Goal: Task Accomplishment & Management: Manage account settings

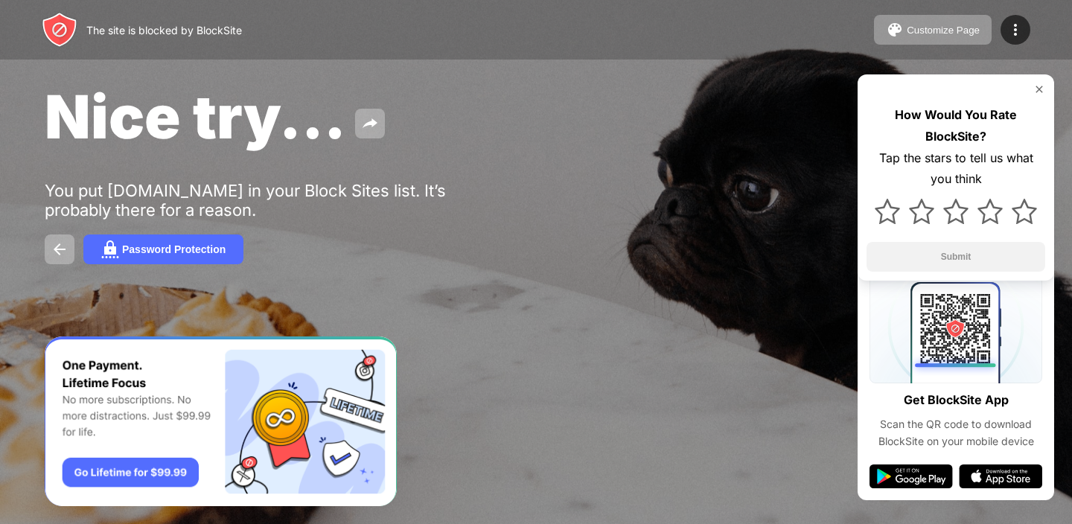
click at [1042, 89] on img at bounding box center [1039, 89] width 12 height 12
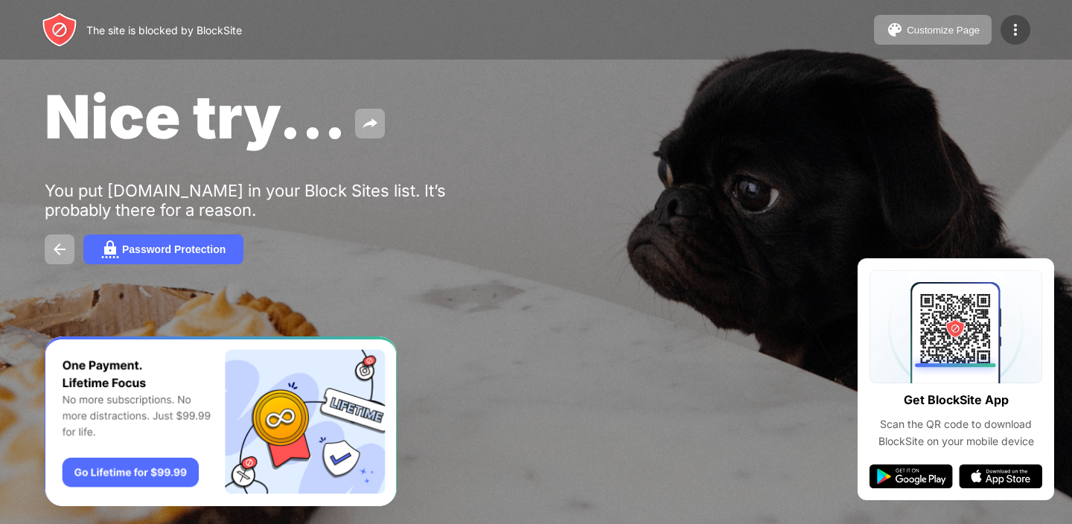
click at [1025, 39] on div at bounding box center [1015, 30] width 30 height 30
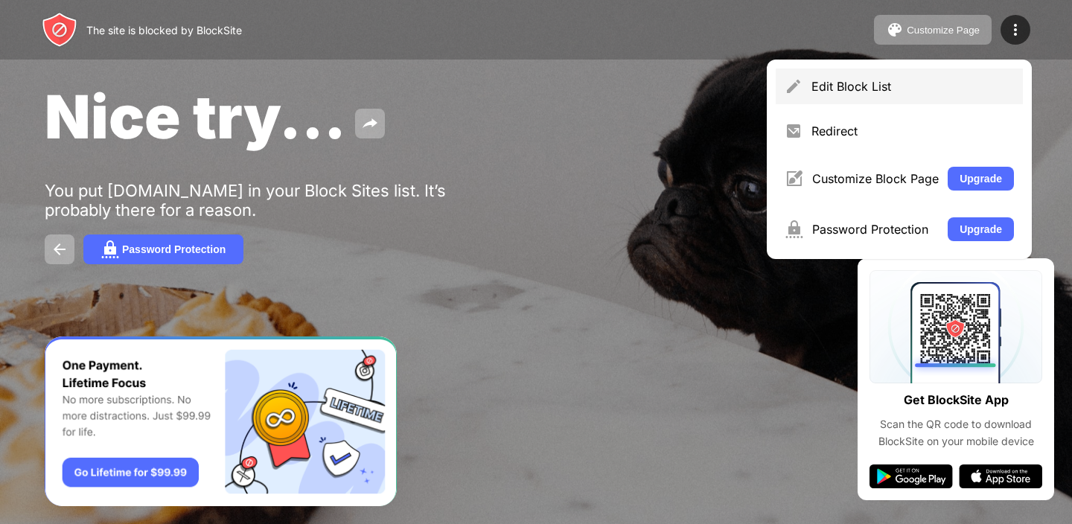
click at [872, 92] on div "Edit Block List" at bounding box center [912, 86] width 202 height 15
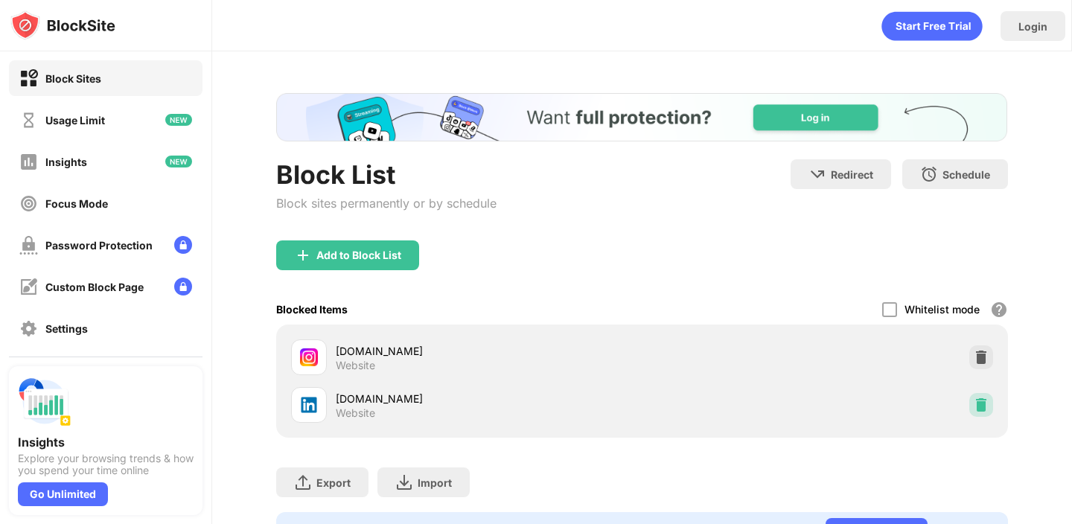
click at [979, 406] on img at bounding box center [980, 404] width 15 height 15
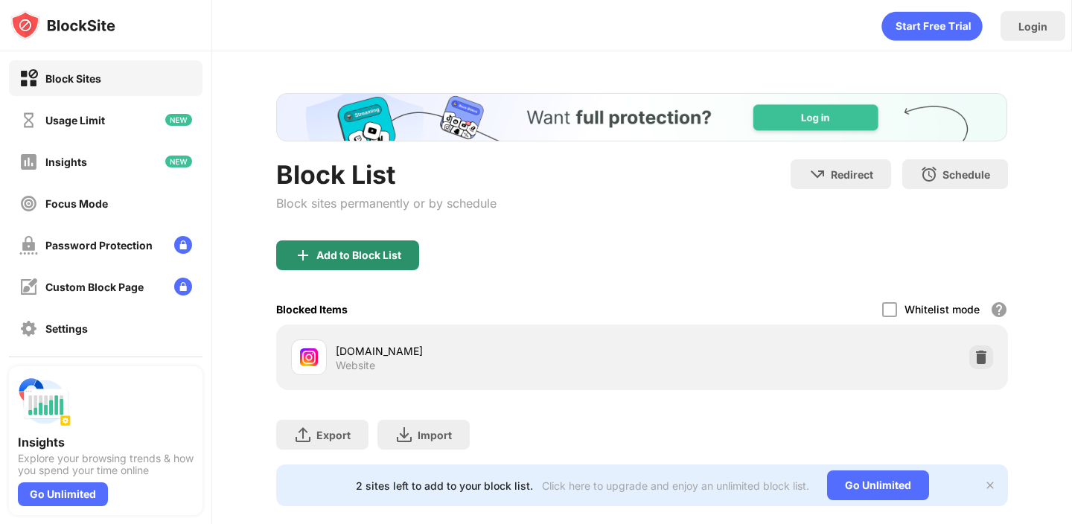
click at [357, 246] on div "Add to Block List" at bounding box center [347, 255] width 143 height 30
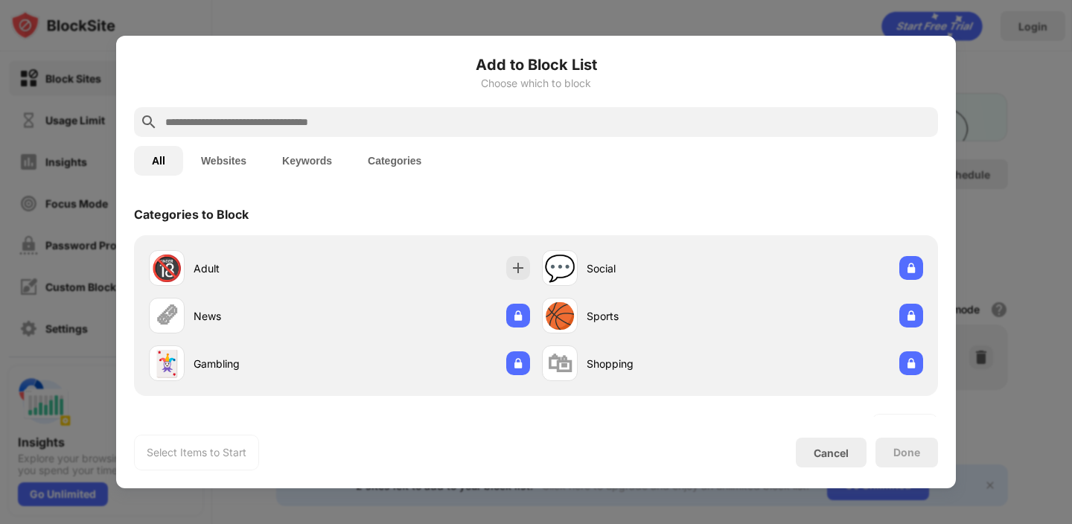
click at [280, 126] on input "text" at bounding box center [548, 122] width 768 height 18
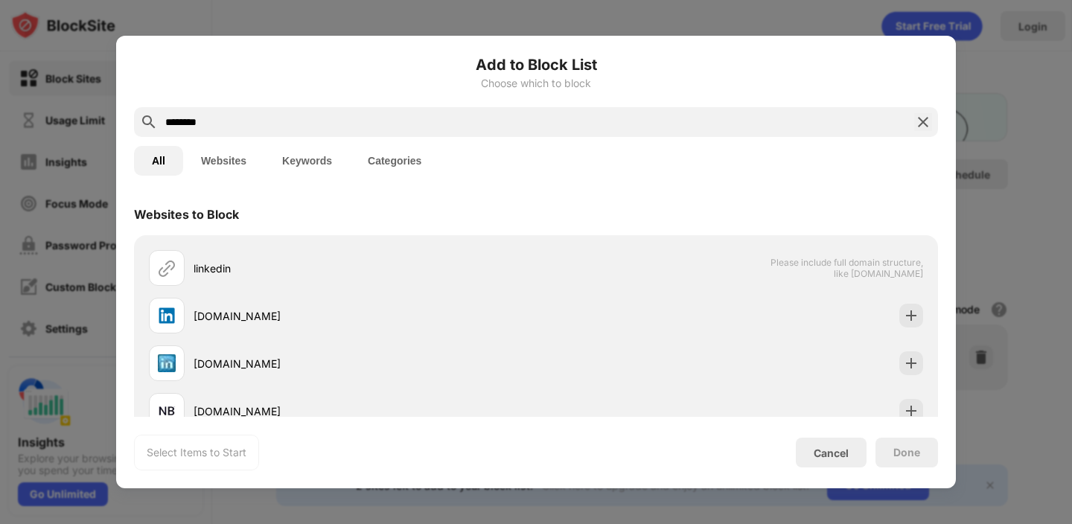
type input "********"
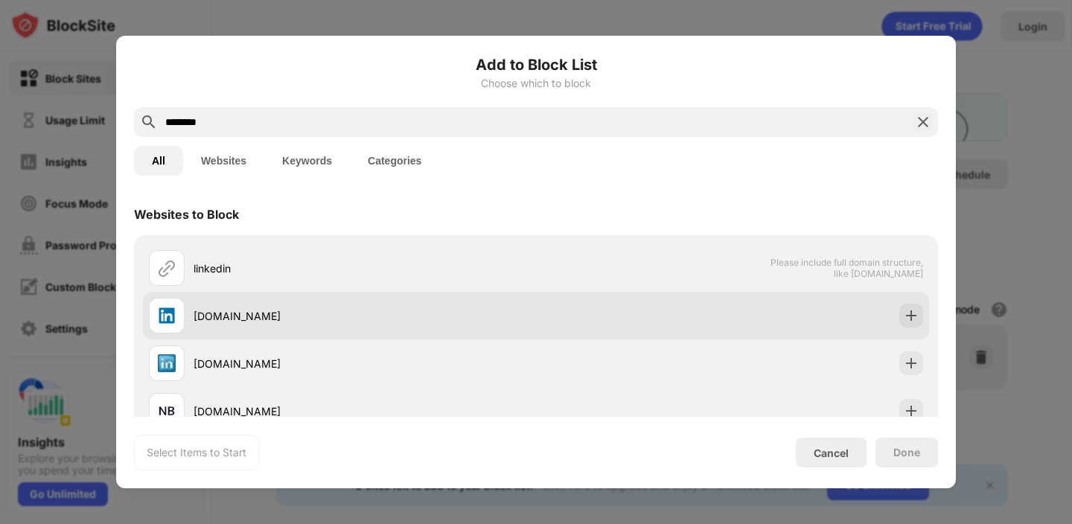
click at [217, 312] on div "[DOMAIN_NAME]" at bounding box center [364, 316] width 342 height 16
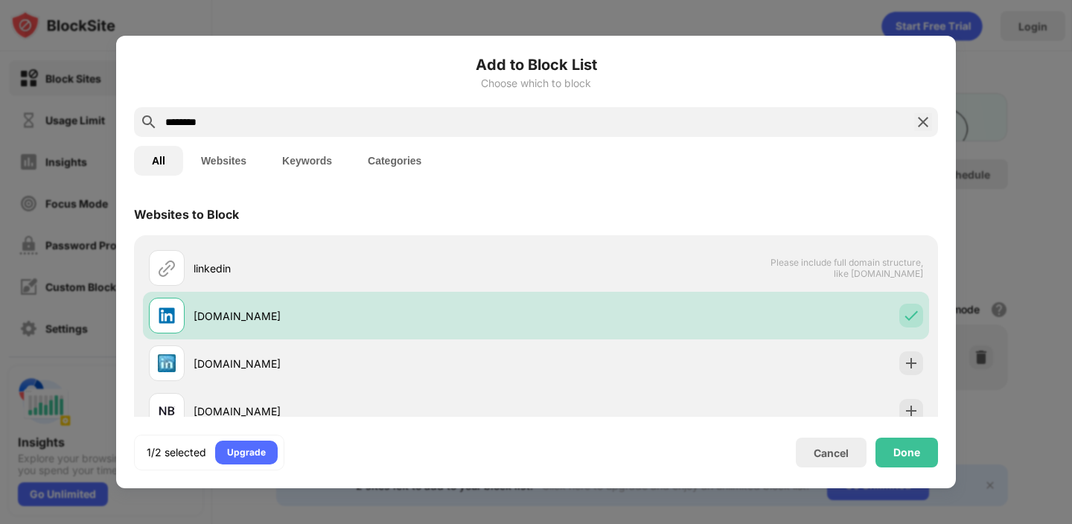
click at [924, 424] on div "Add to Block List Choose which to block ******** All Websites Keywords Categori…" at bounding box center [536, 262] width 804 height 417
click at [912, 448] on div "Done" at bounding box center [906, 453] width 27 height 12
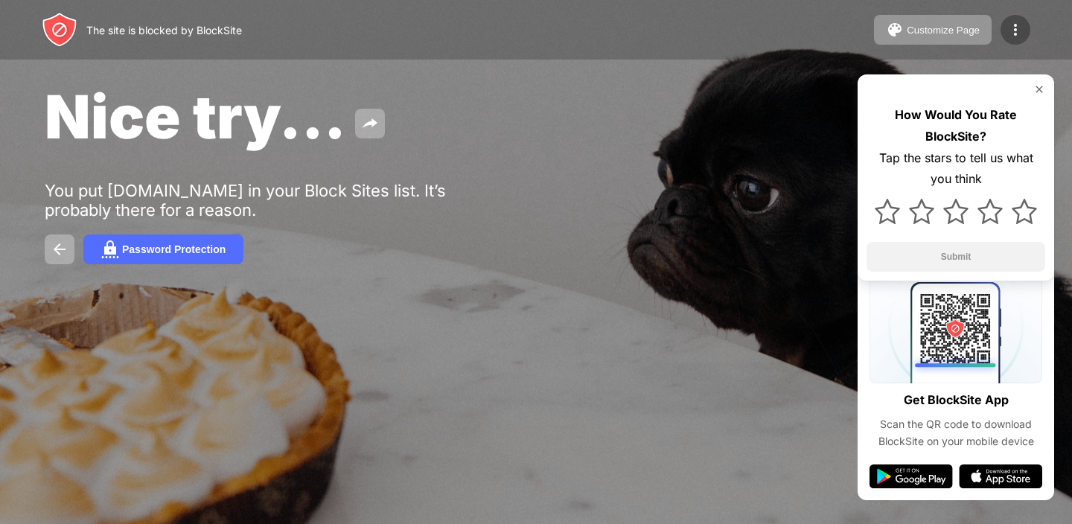
click at [1008, 25] on img at bounding box center [1015, 30] width 18 height 18
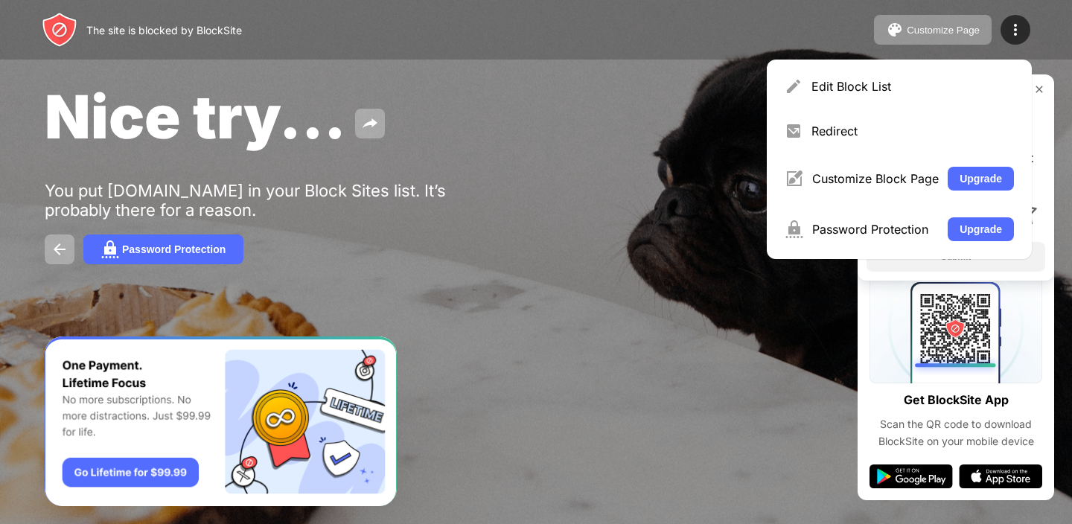
click at [1038, 97] on div "How Would You Rate BlockSite? Tap the stars to tell us what you think Submit" at bounding box center [955, 177] width 196 height 206
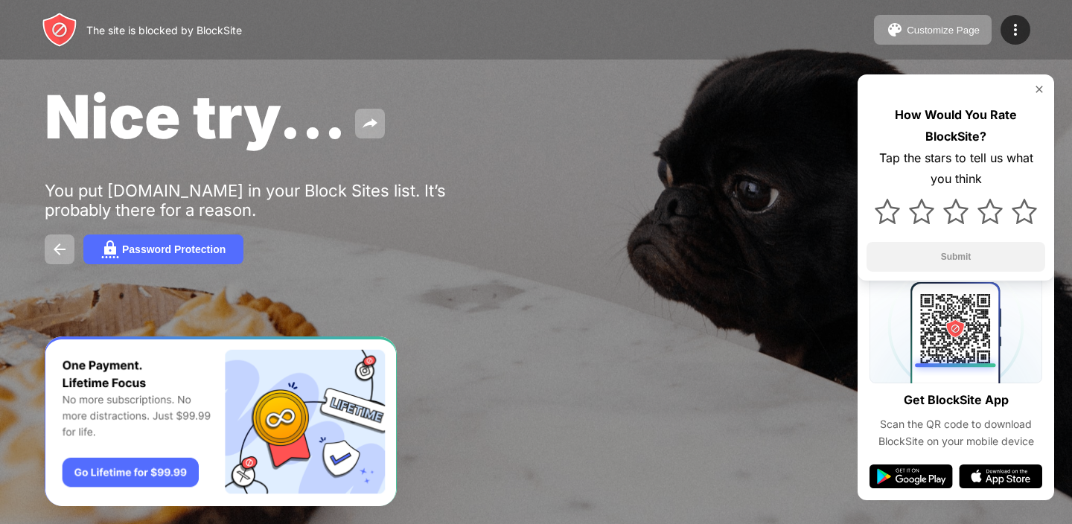
click at [1029, 34] on div "Customize Page Edit Block List Redirect Customize Block Page Upgrade Password P…" at bounding box center [952, 30] width 156 height 30
click at [1021, 28] on img at bounding box center [1015, 30] width 18 height 18
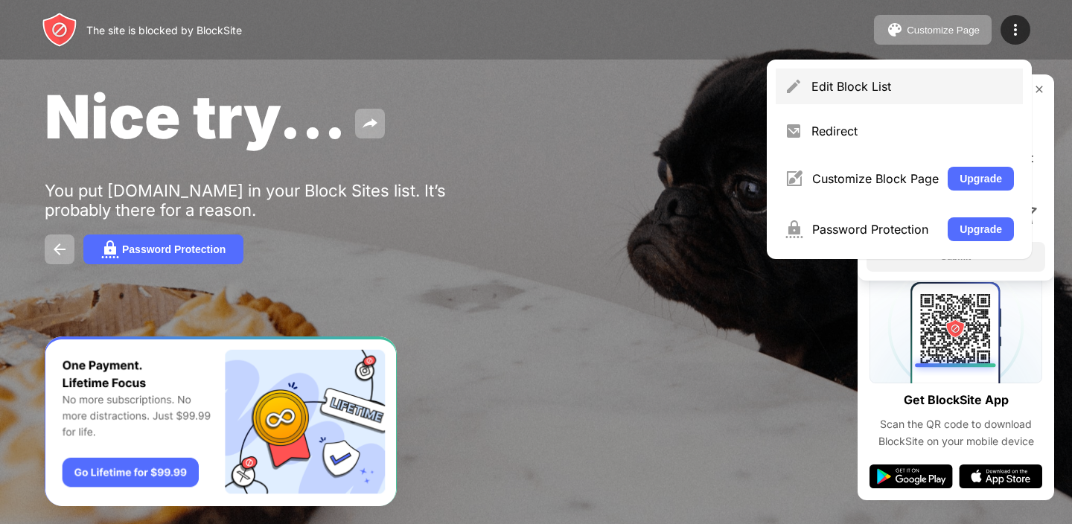
click at [881, 91] on div "Edit Block List" at bounding box center [912, 86] width 202 height 15
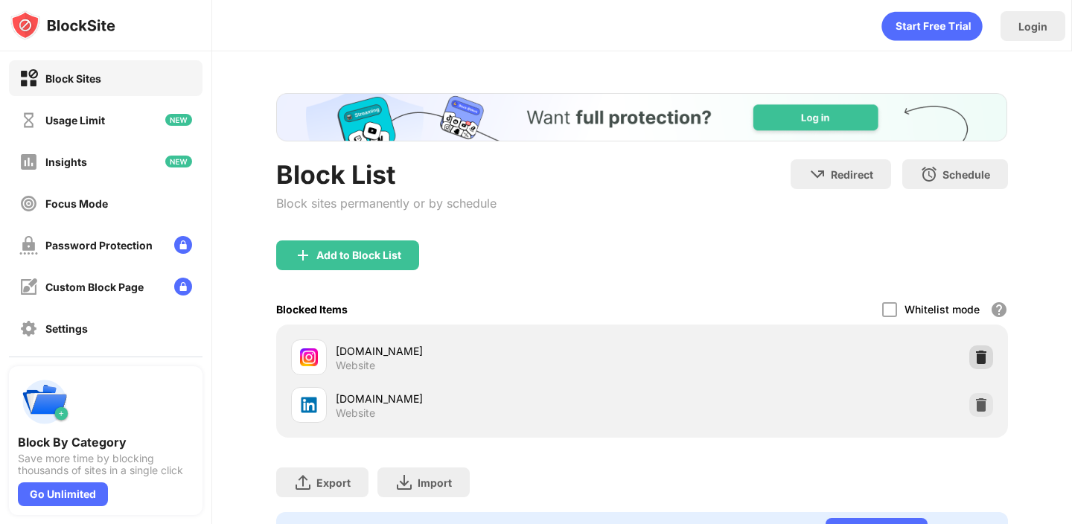
click at [980, 359] on img at bounding box center [980, 357] width 15 height 15
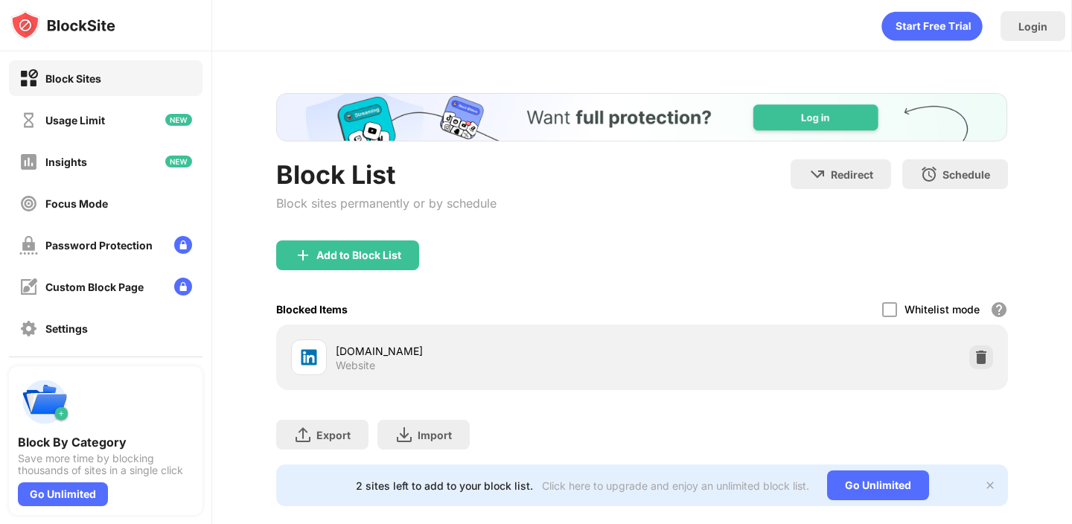
click at [984, 363] on img at bounding box center [980, 357] width 15 height 15
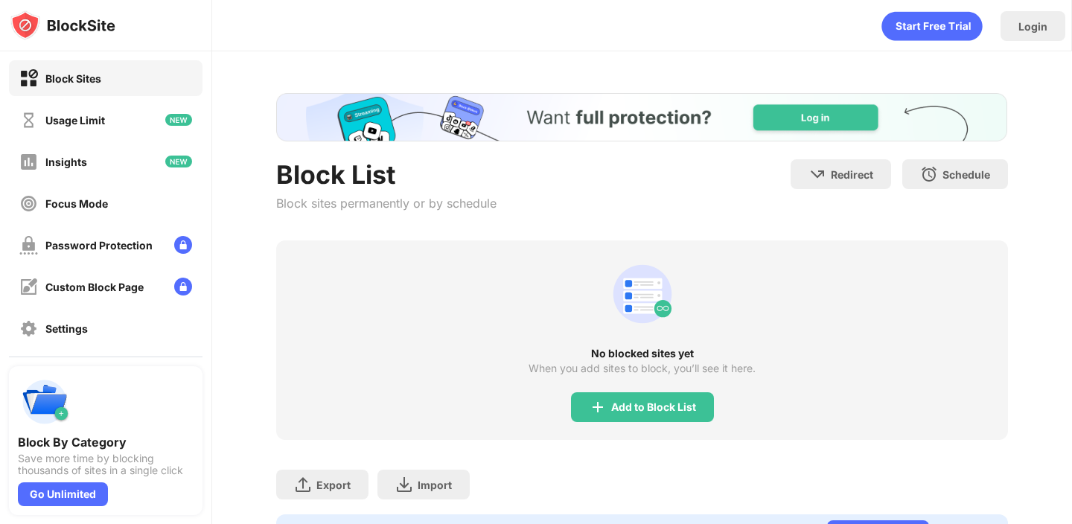
click at [636, 387] on div "No blocked sites yet When you add sites to block, you’ll see it here. Add to Bl…" at bounding box center [641, 339] width 731 height 199
click at [636, 407] on div "Add to Block List" at bounding box center [653, 407] width 85 height 12
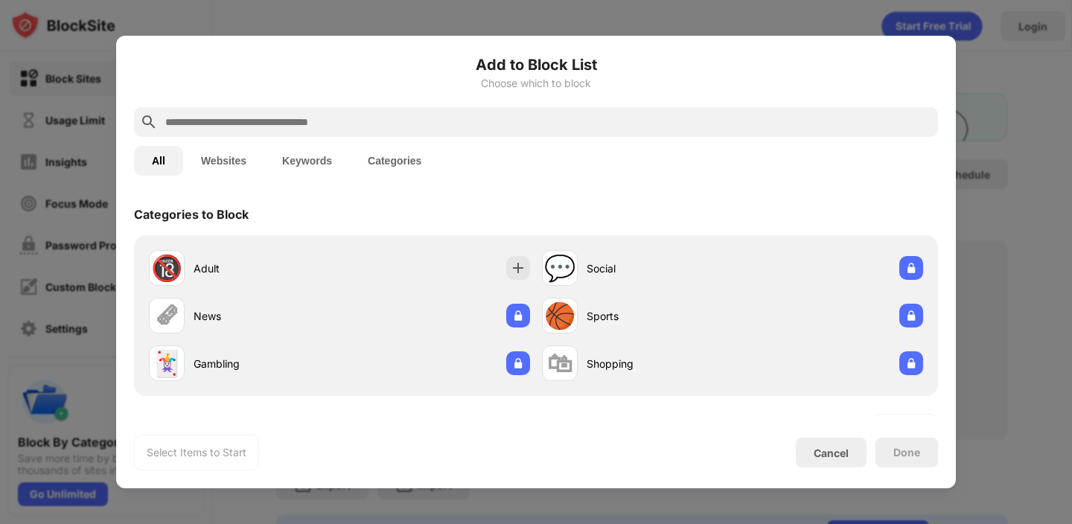
click at [319, 121] on input "text" at bounding box center [548, 122] width 768 height 18
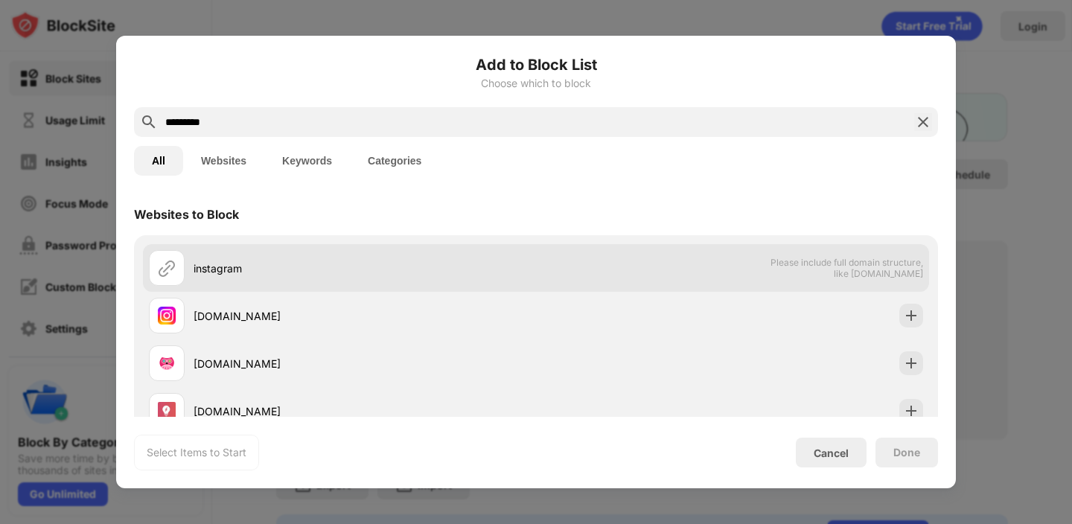
type input "*********"
click at [234, 275] on div "instagram" at bounding box center [342, 268] width 387 height 36
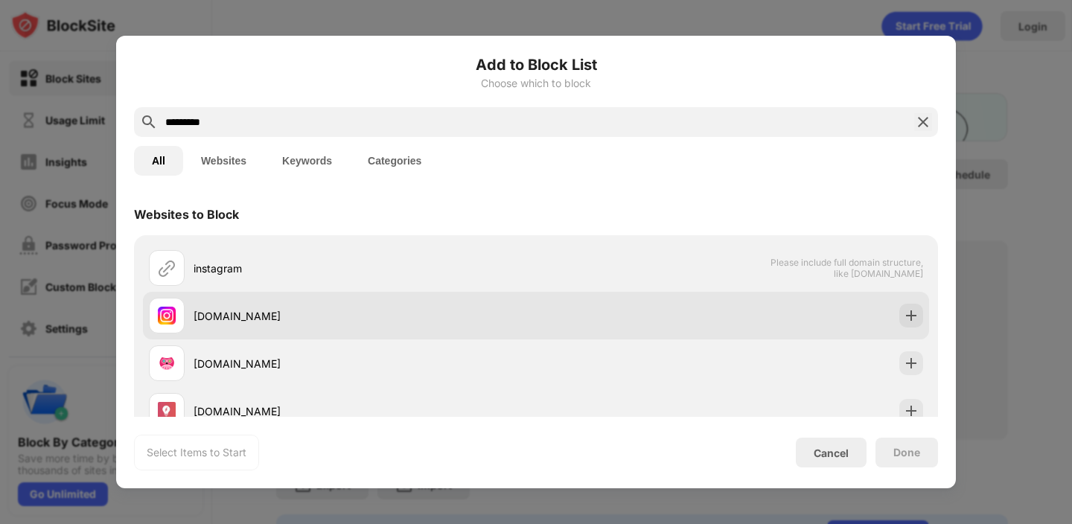
click at [285, 309] on div "[DOMAIN_NAME]" at bounding box center [364, 316] width 342 height 16
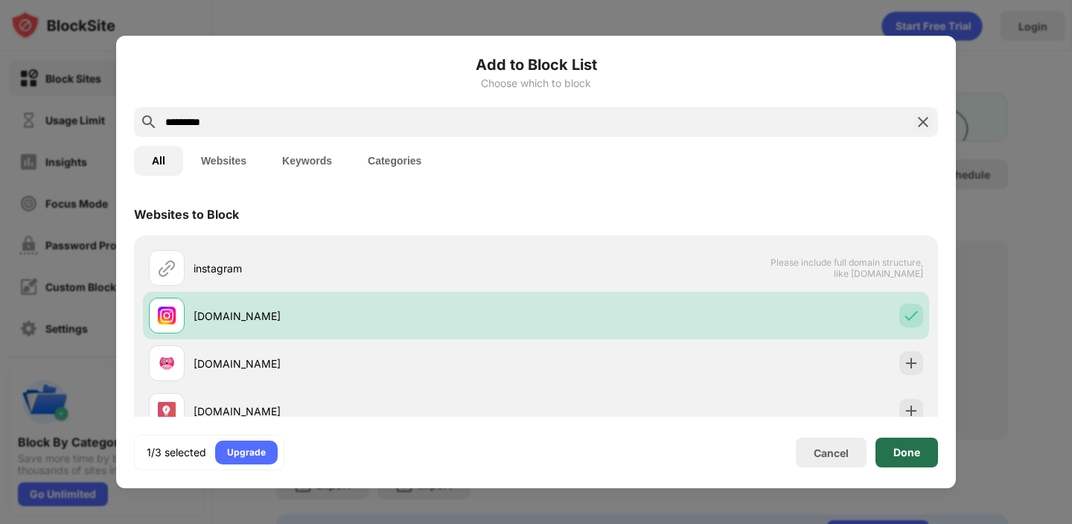
click at [910, 465] on div "Done" at bounding box center [906, 453] width 63 height 30
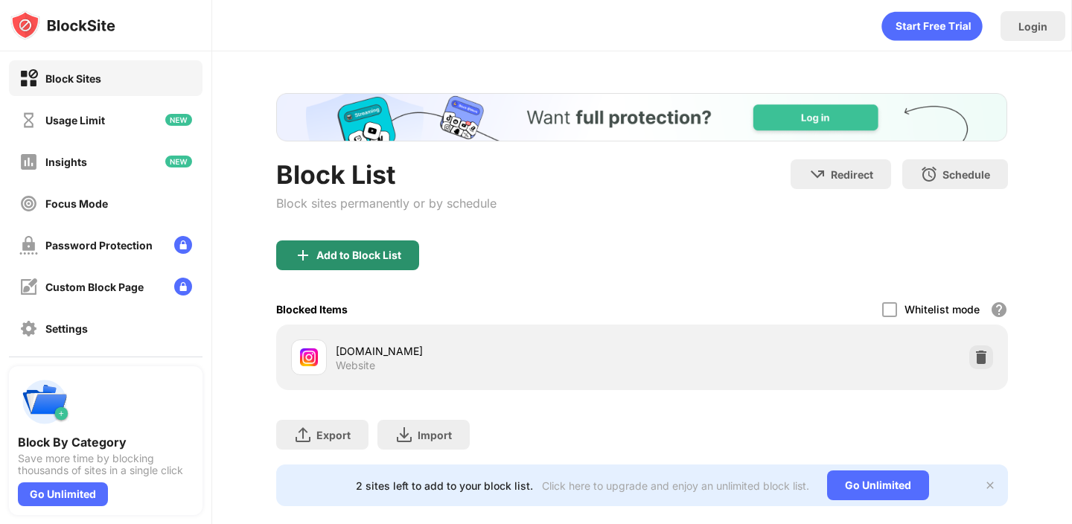
click at [344, 257] on div "Add to Block List" at bounding box center [358, 255] width 85 height 12
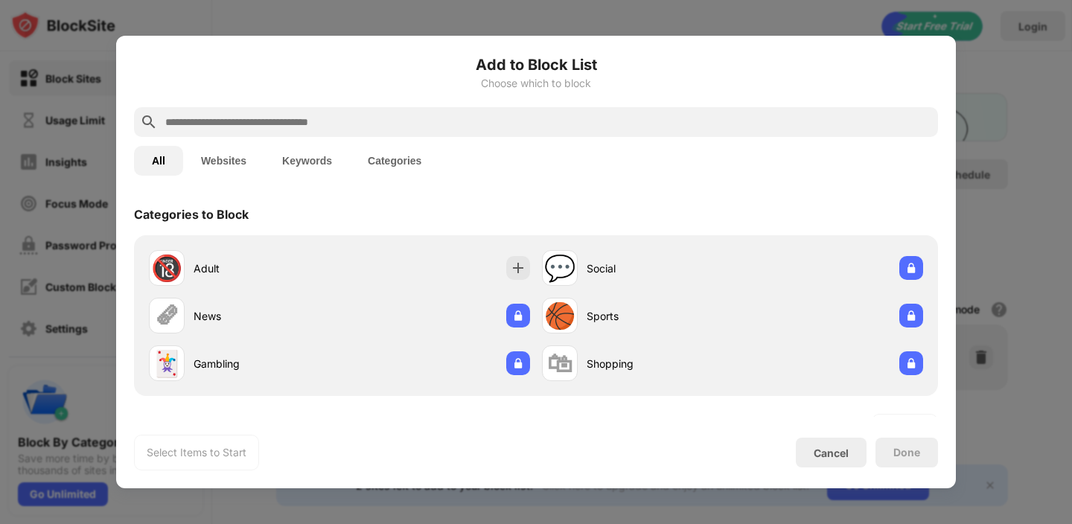
click at [324, 118] on input "text" at bounding box center [548, 122] width 768 height 18
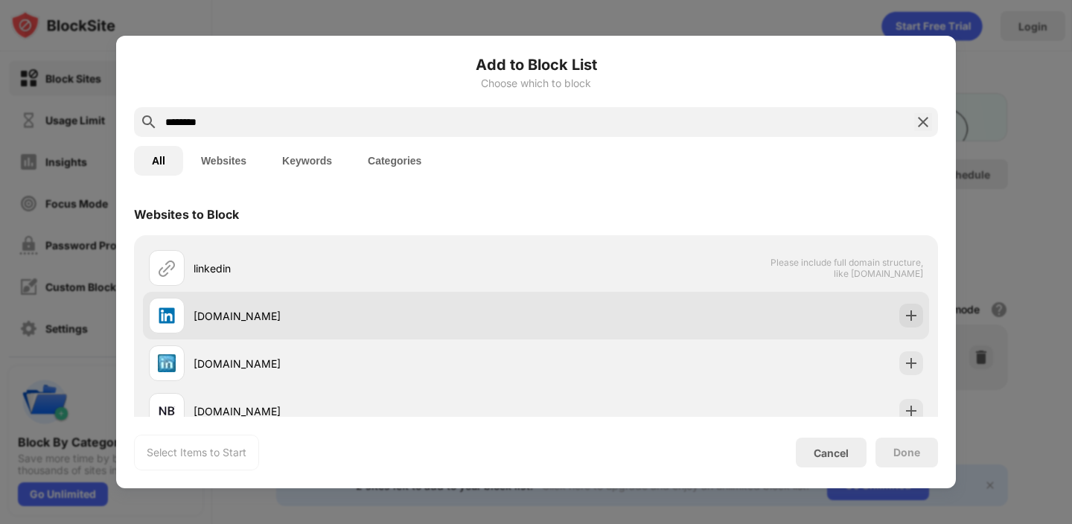
type input "********"
click at [275, 317] on div "[DOMAIN_NAME]" at bounding box center [364, 316] width 342 height 16
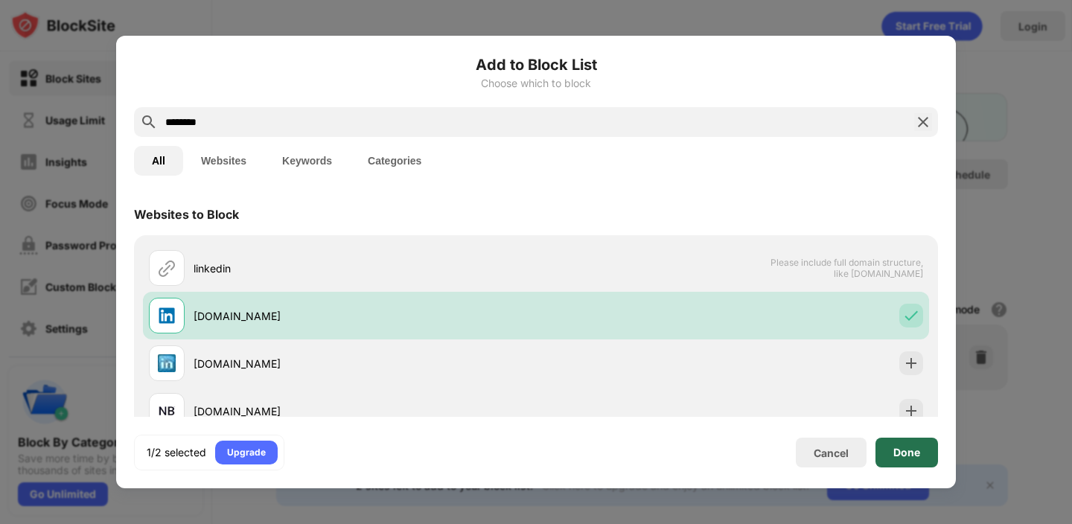
click at [918, 458] on div "Done" at bounding box center [906, 453] width 27 height 12
